Goal: Task Accomplishment & Management: Manage account settings

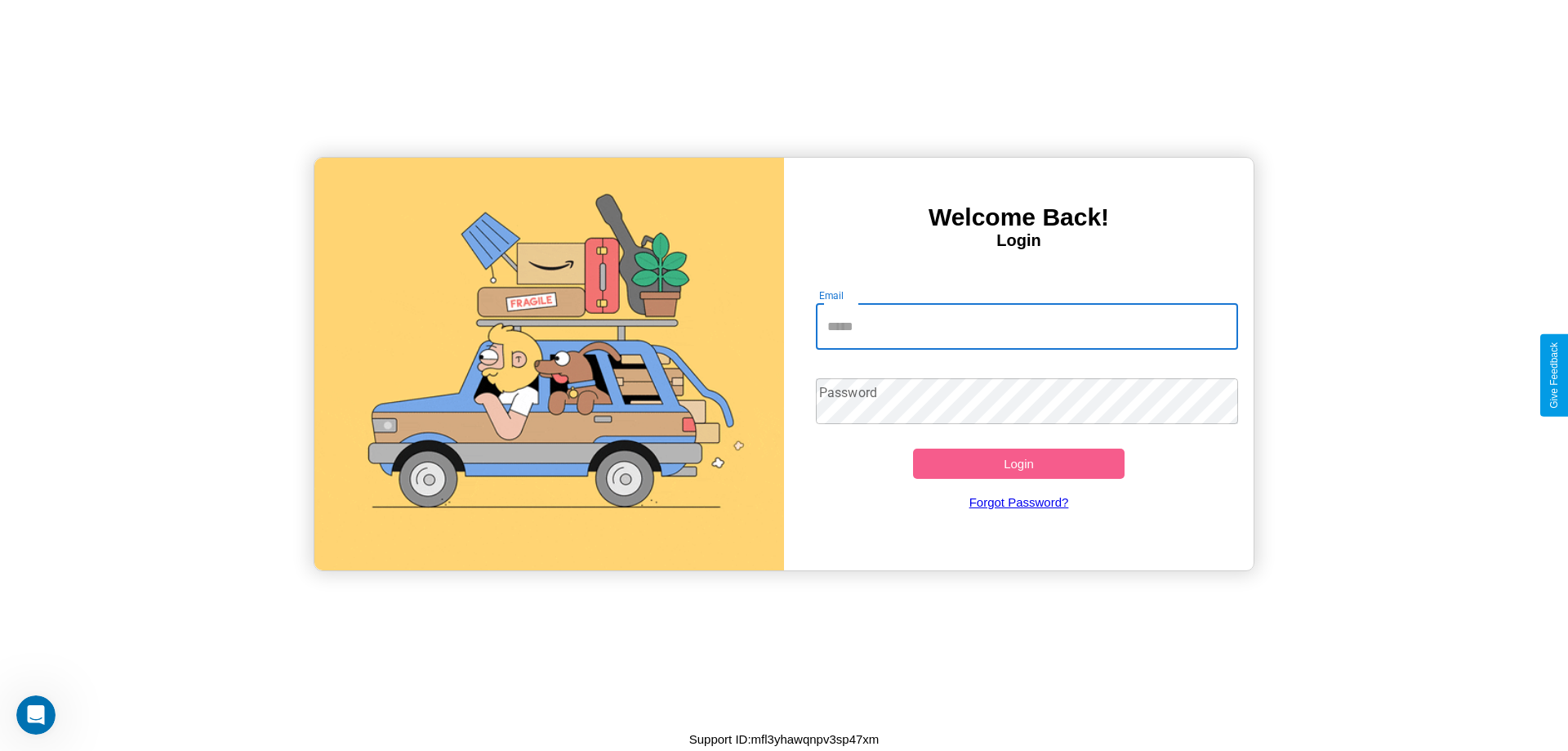
click at [1026, 326] on input "Email" at bounding box center [1027, 327] width 423 height 46
type input "**********"
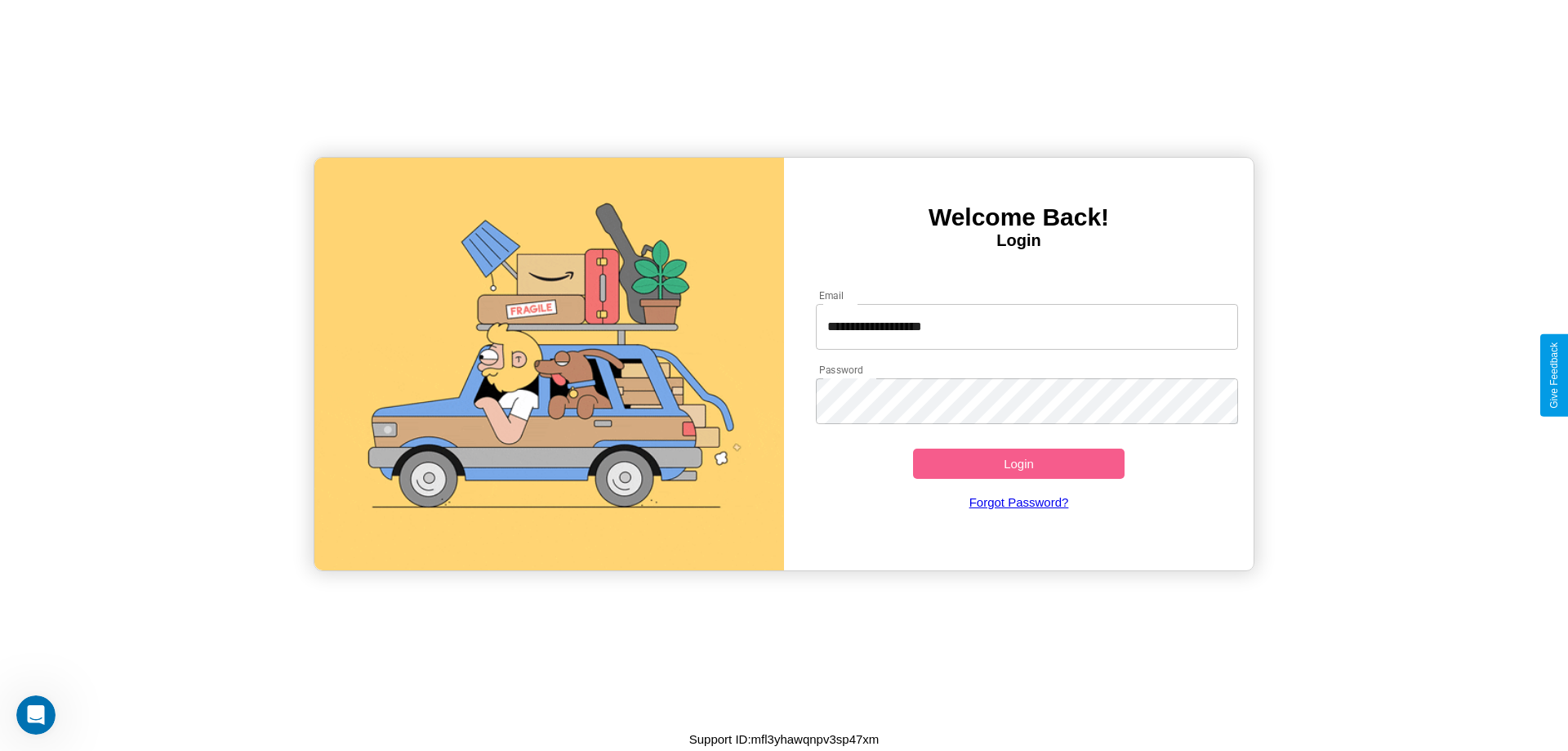
click at [1019, 463] on button "Login" at bounding box center [1019, 464] width 212 height 31
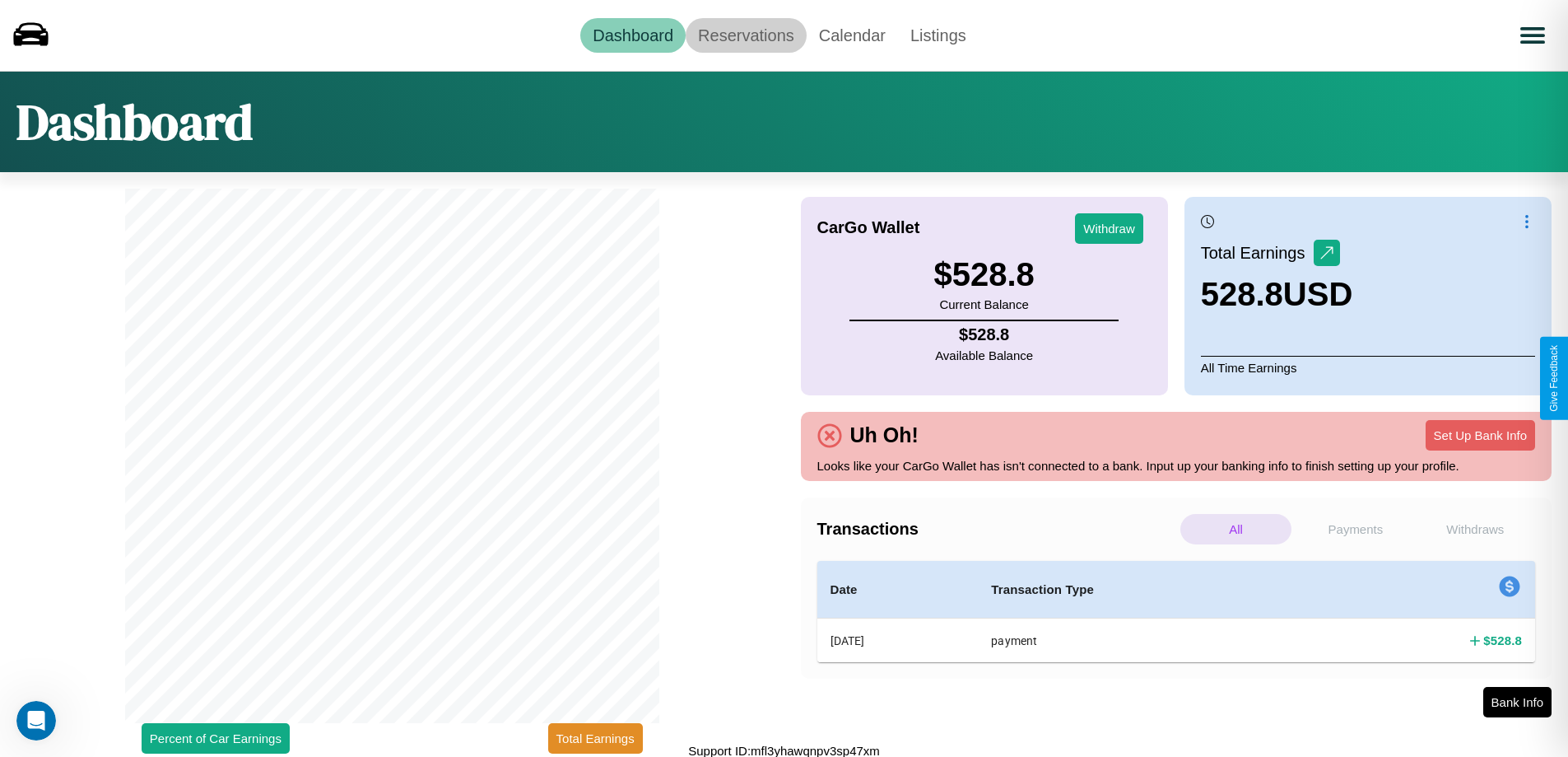
click at [746, 34] on link "Reservations" at bounding box center [746, 35] width 121 height 34
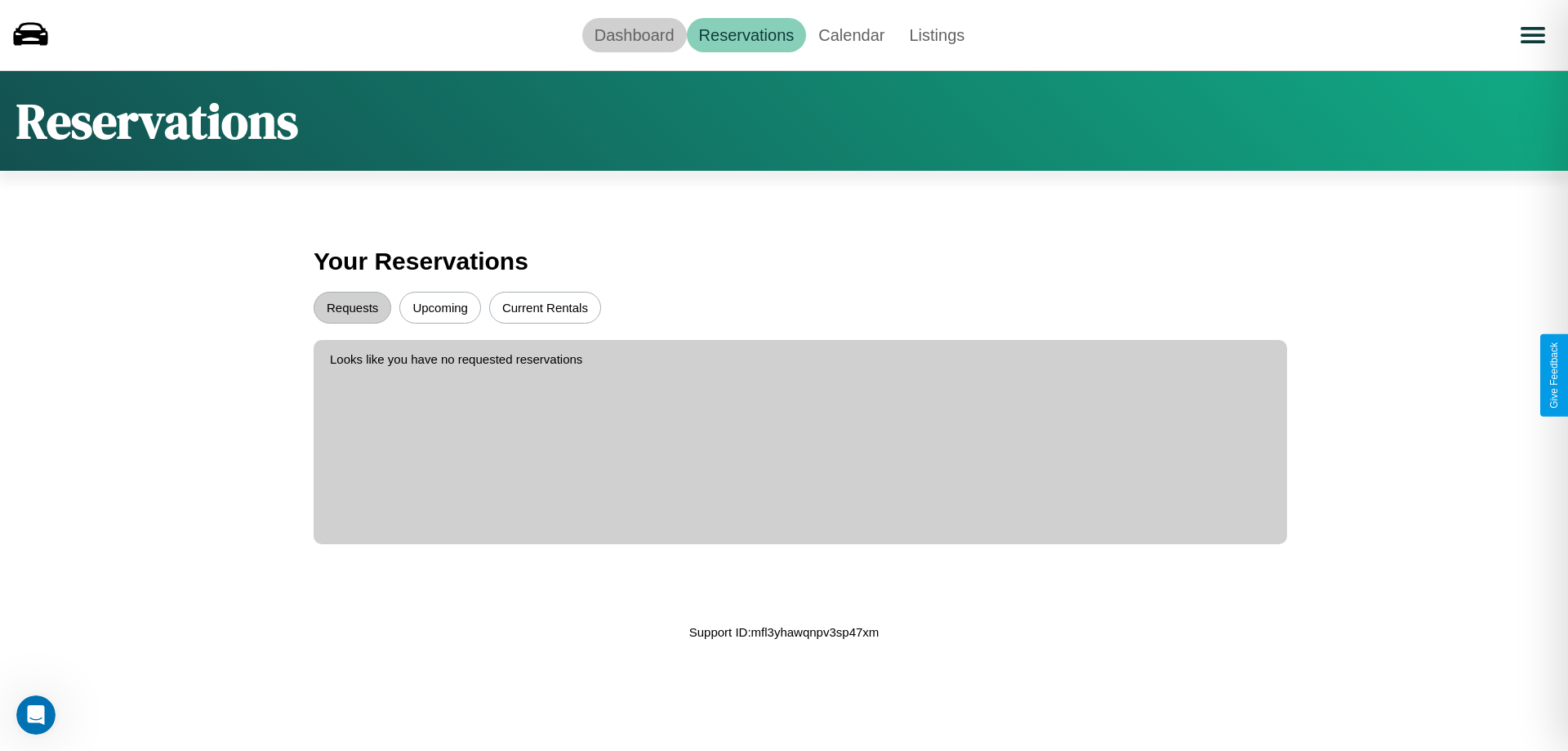
click at [634, 34] on link "Dashboard" at bounding box center [634, 35] width 104 height 34
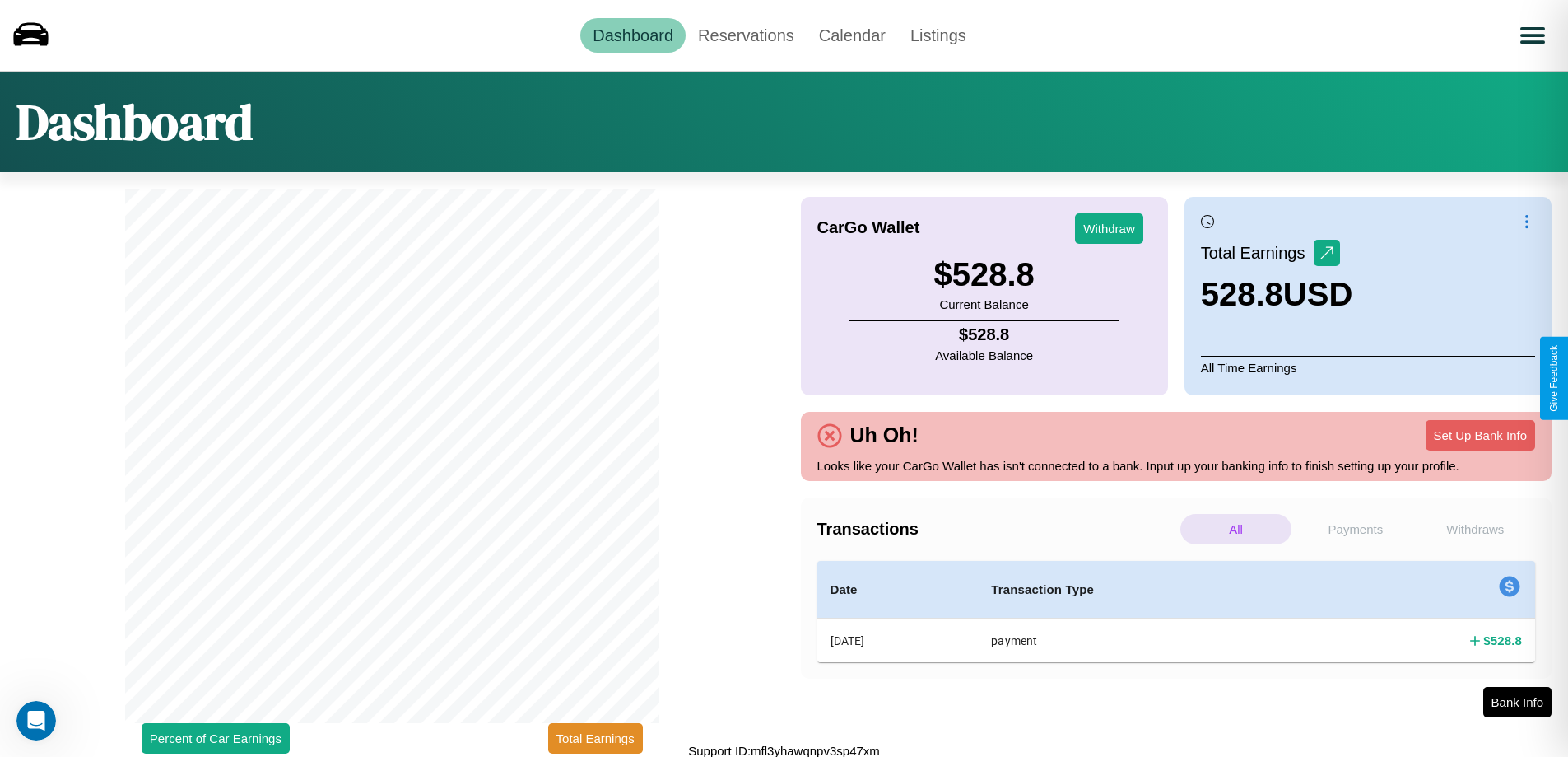
click at [1236, 529] on p "All" at bounding box center [1236, 529] width 111 height 31
click at [1475, 529] on p "Withdraws" at bounding box center [1475, 529] width 111 height 31
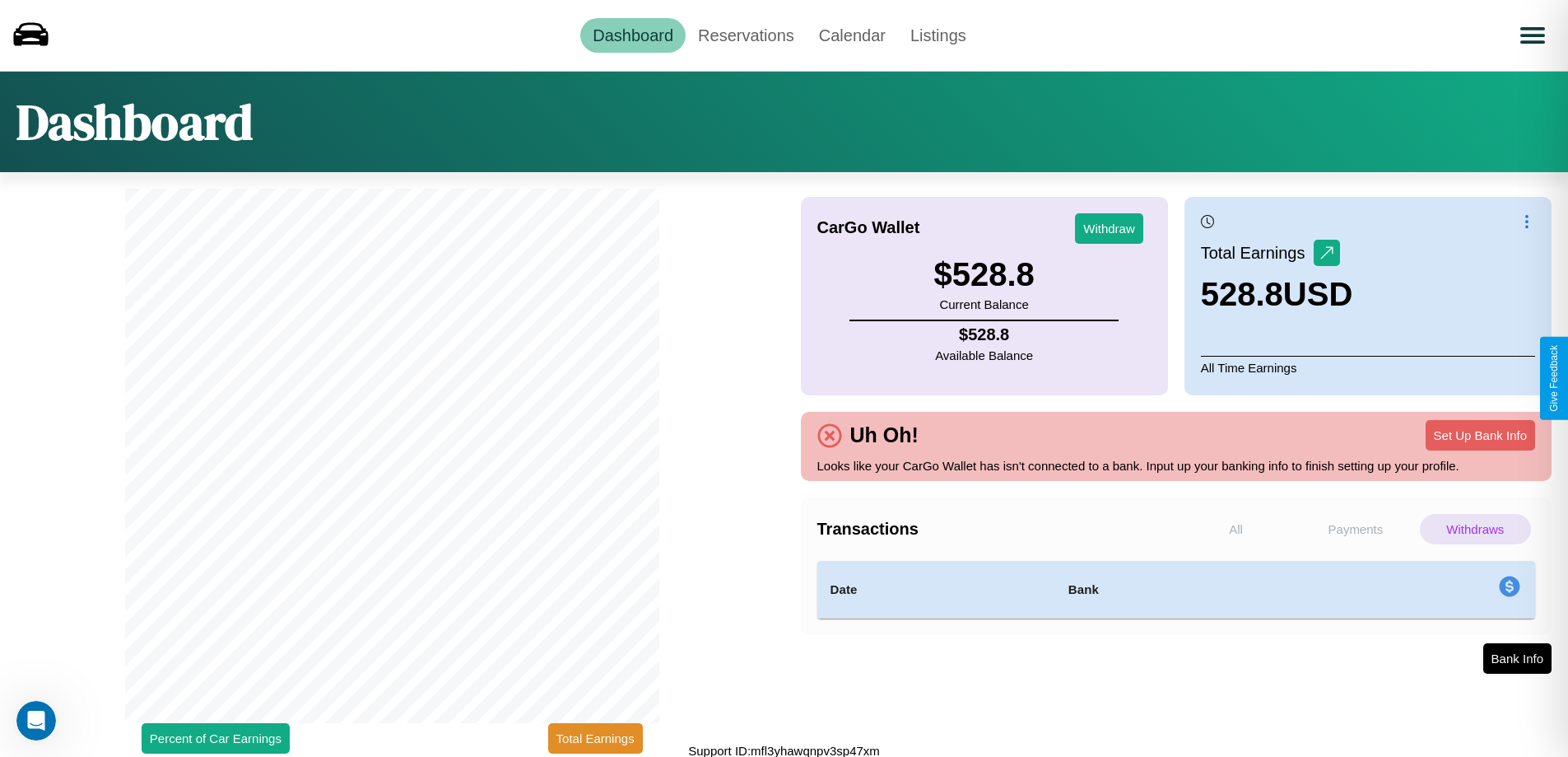
click at [1354, 529] on p "Payments" at bounding box center [1355, 529] width 111 height 31
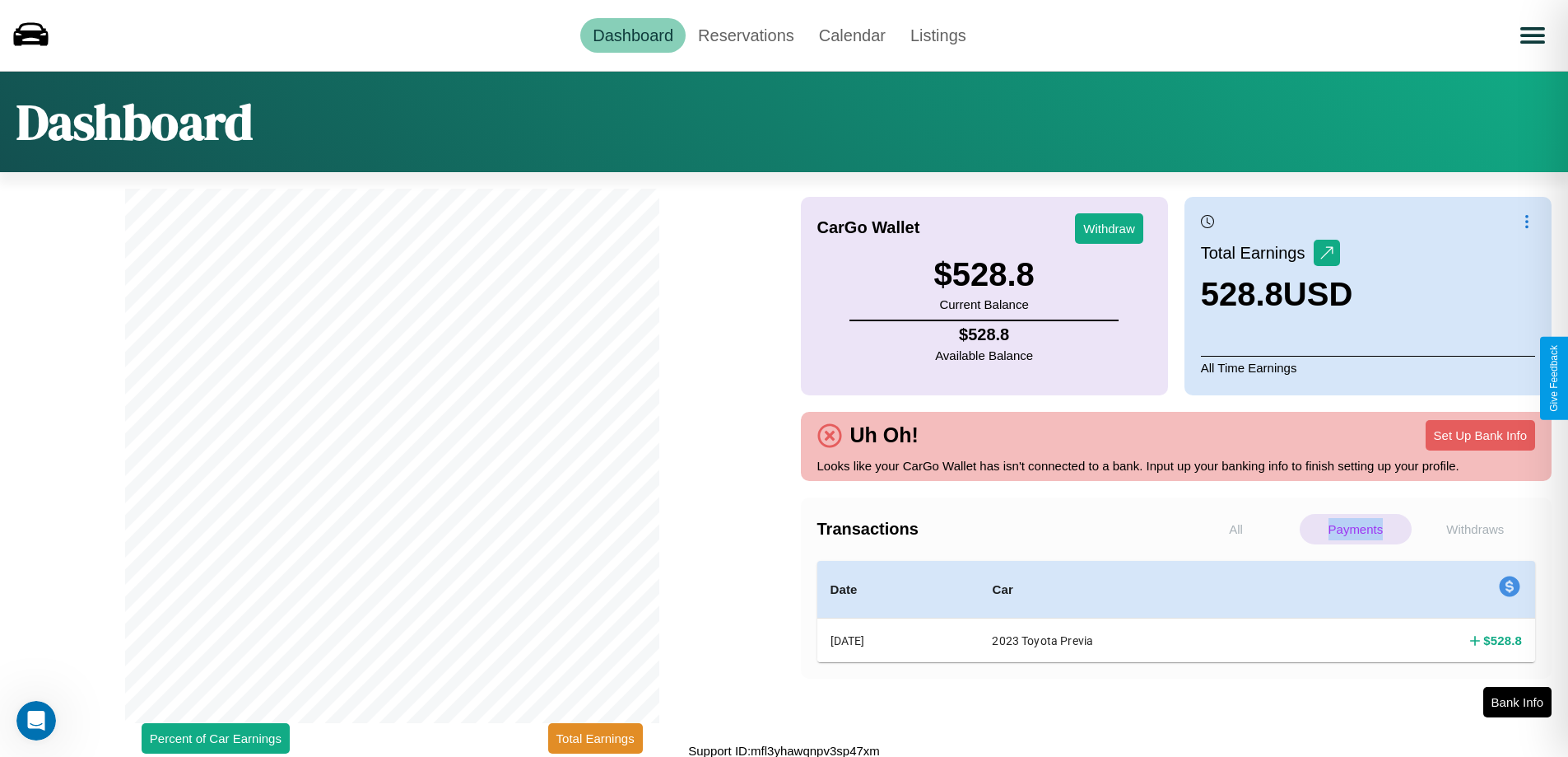
click at [1354, 529] on p "Payments" at bounding box center [1355, 529] width 111 height 31
click at [1475, 529] on p "Withdraws" at bounding box center [1475, 529] width 111 height 31
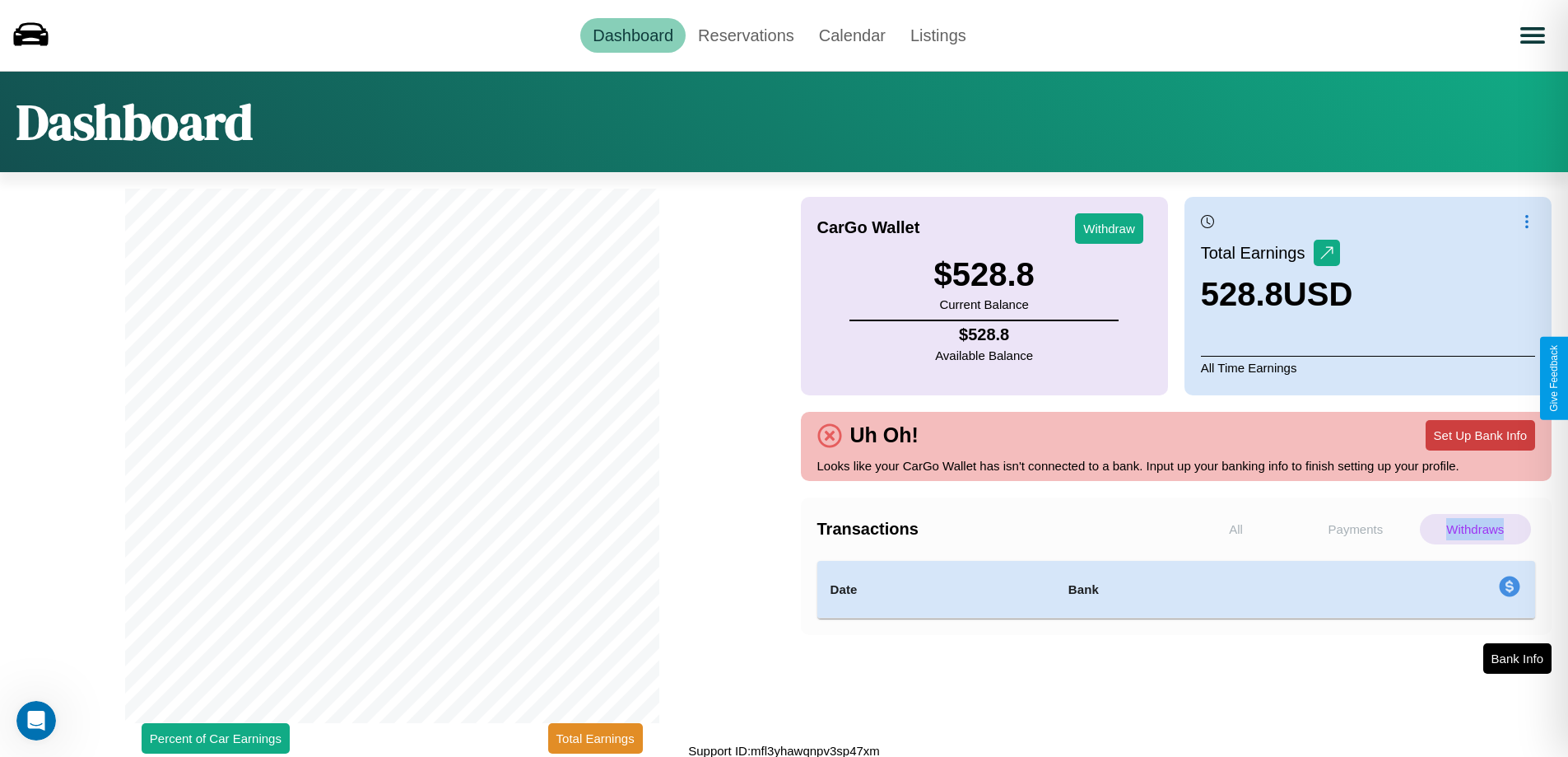
click at [1480, 435] on button "Set Up Bank Info" at bounding box center [1480, 436] width 109 height 31
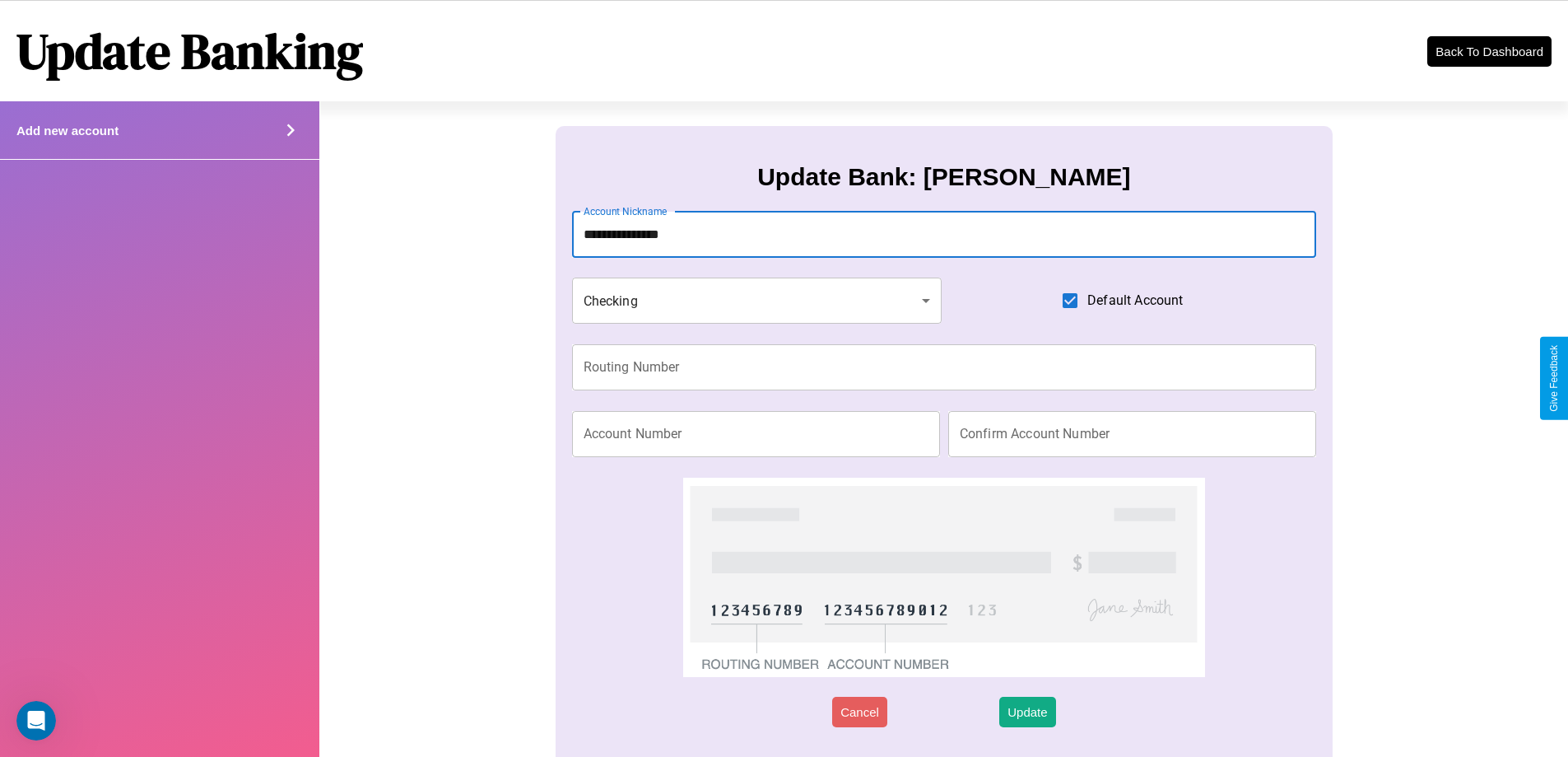
type input "**********"
